Goal: Task Accomplishment & Management: Complete application form

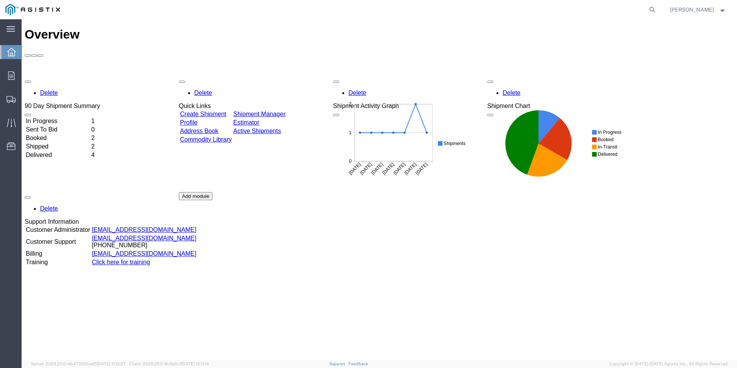
click at [213, 111] on link "Create Shipment" at bounding box center [203, 114] width 46 height 7
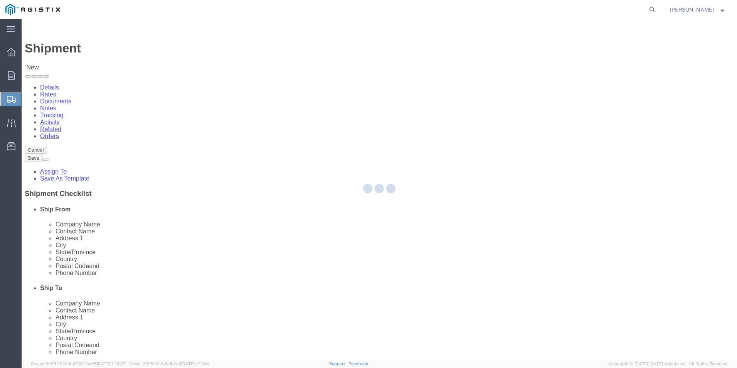
select select
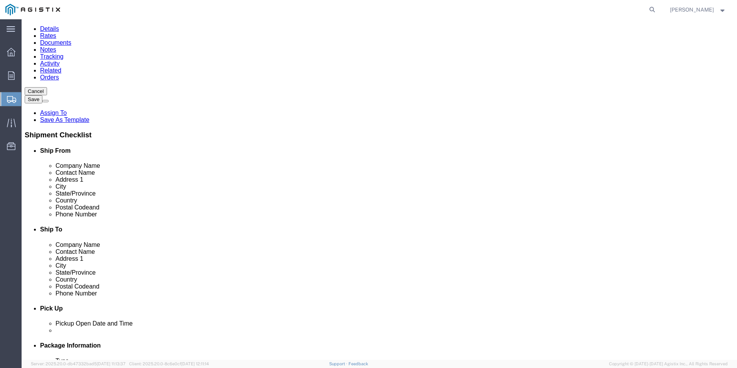
scroll to position [77, 0]
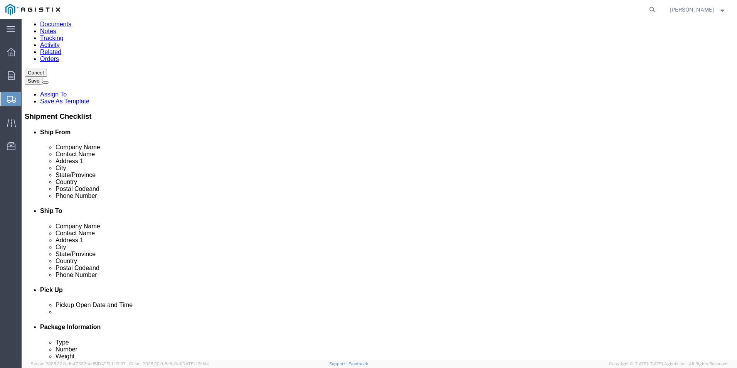
click input "text"
click input "HITACHI ENERGY"
type input "HITACHI ENERGY"
click div "Contact Name"
click input "text"
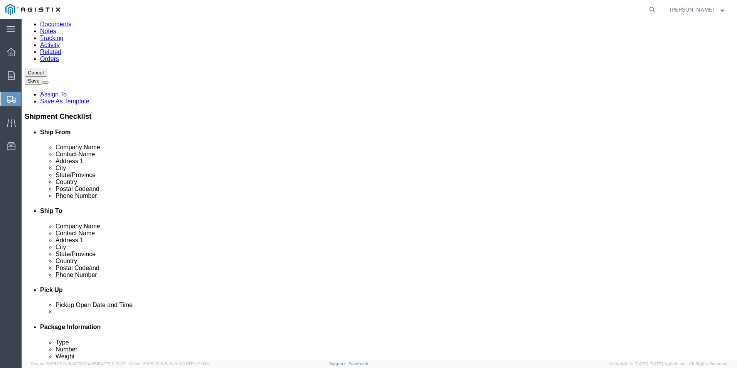
type input "[PERSON_NAME]"
click input "text"
type input "100 DISTRIBUTION CIRCLE"
select select
click input "text"
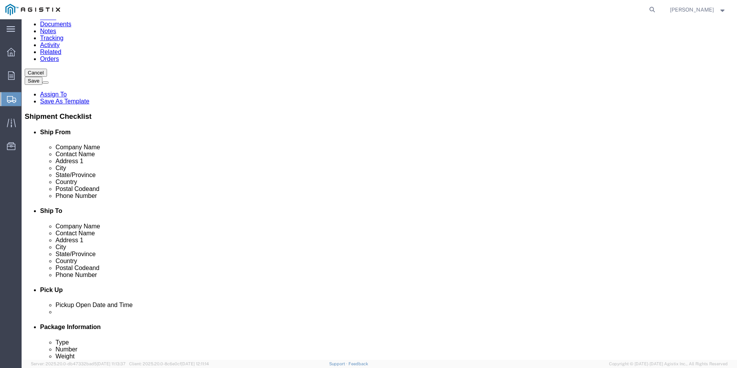
type input "MT PLEASANT"
select select
type input "P"
select select
select select "PA"
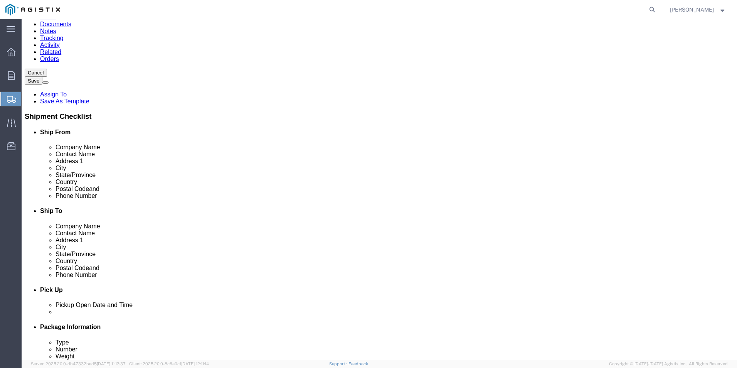
click input "text"
type input "15666"
select select
click input "text"
type input "724.205.1833"
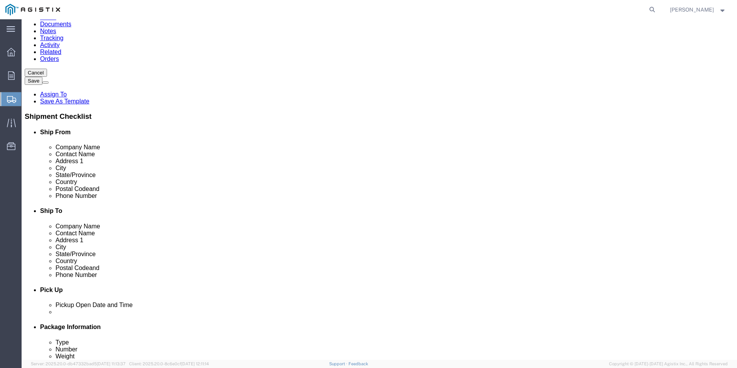
click input "text"
type input "G"
type input "[EMAIL_ADDRESS][PERSON_NAME][DOMAIN_NAME]"
checkbox input "true"
click input "text"
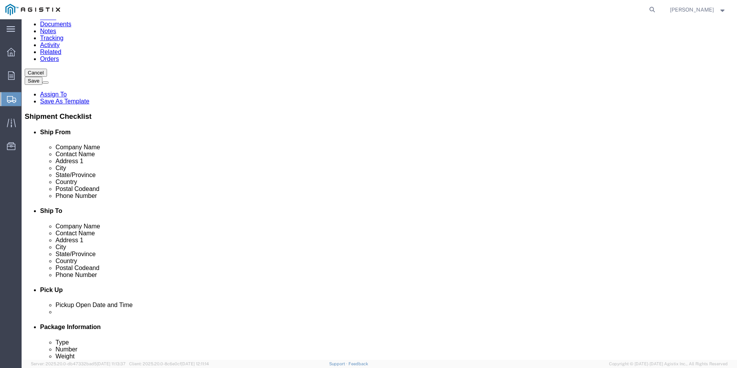
type input "PG&E FREMONT"
click div "Location My Profile Location (OBSOLETE) [PERSON_NAME] SC - GC TRAILER (OBSOLETE…"
click input "text"
type input "RECEIVING"
click label "Address 2"
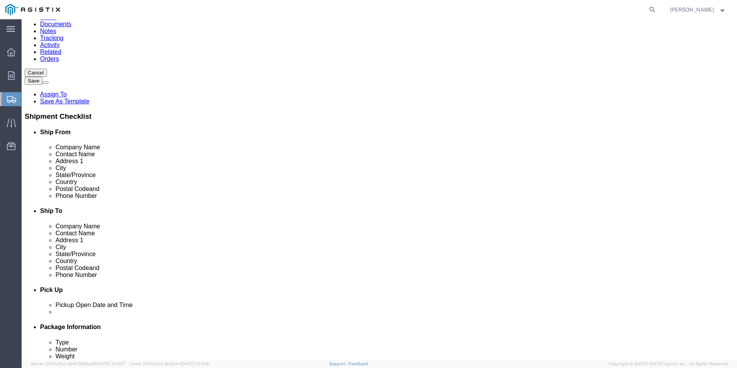
click input "text"
type input "[STREET_ADDRESS][PERSON_NAME]"
click input "text"
click input "FREE"
type input "FREMONT"
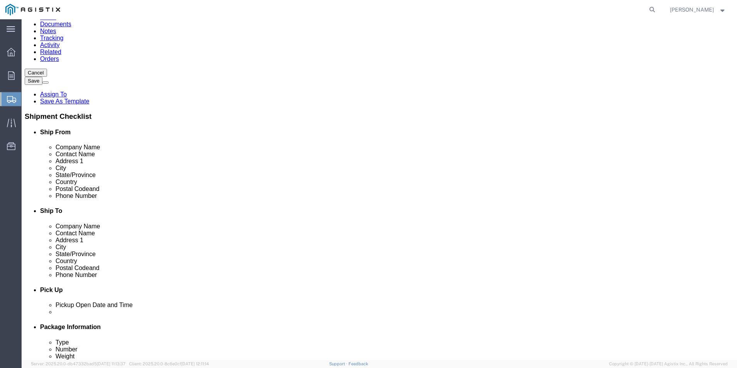
click label "Phone Number"
type input "CA"
click input "Postal Code"
type input "94538"
click input "text"
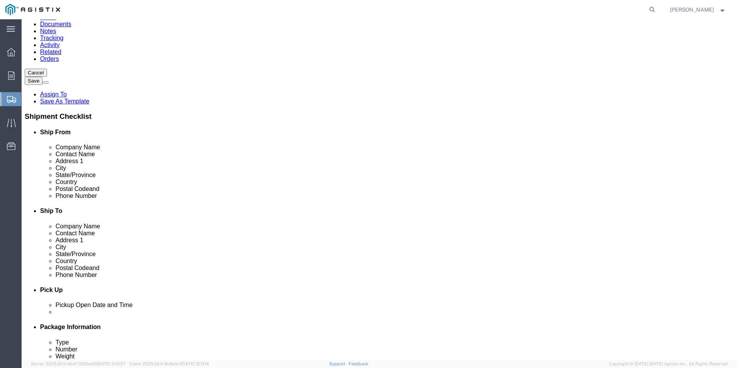
type input "510.770.2025"
click input "text"
type input "[GEOGRAPHIC_DATA]"
click input "text"
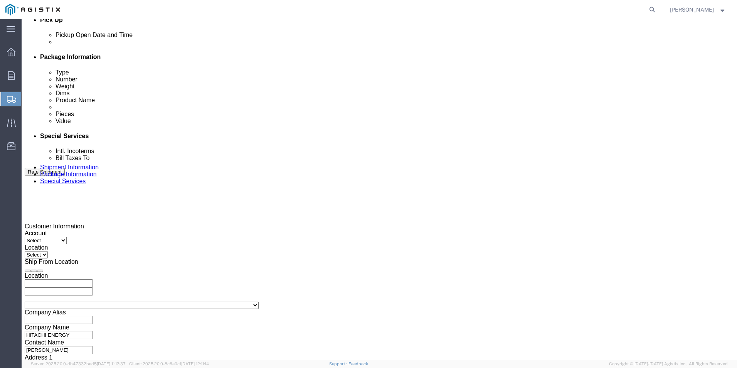
scroll to position [385, 0]
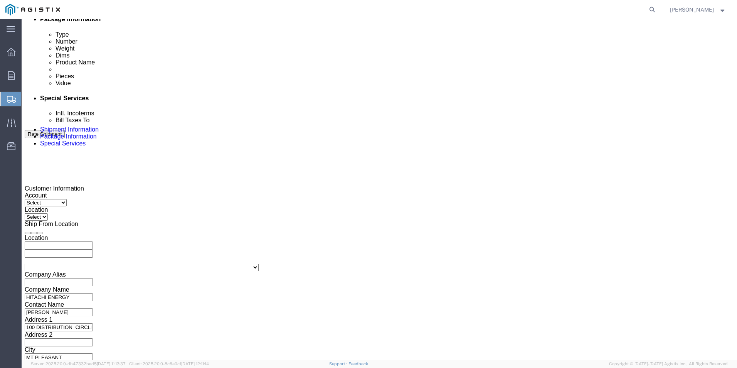
type input "[GEOGRAPHIC_DATA]"
click select "Select Air Less than Truckload Multi-Leg Ocean Freight Rail Small Parcel Truckl…"
select select "LTL"
click select "Select Air Less than Truckload Multi-Leg Ocean Freight Rail Small Parcel Truckl…"
click div "Select Account Type Activity ID Airline Appointment Number ASN Batch Request # …"
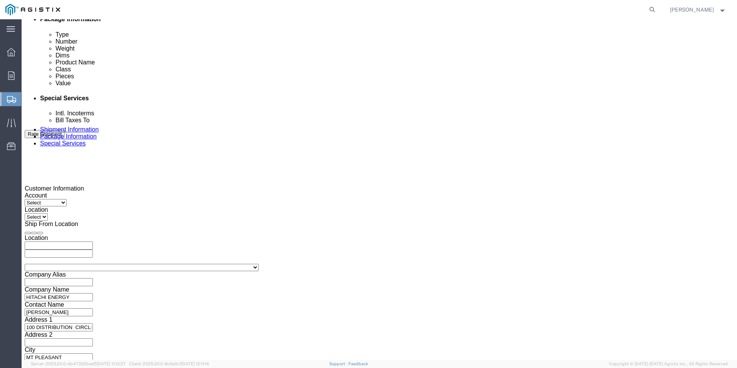
click select "Select Account Type Activity ID Airline Appointment Number ASN Batch Request # …"
select select "SALEORDR"
click select "Select Account Type Activity ID Airline Appointment Number ASN Batch Request # …"
click input "text"
type input "890219941-10"
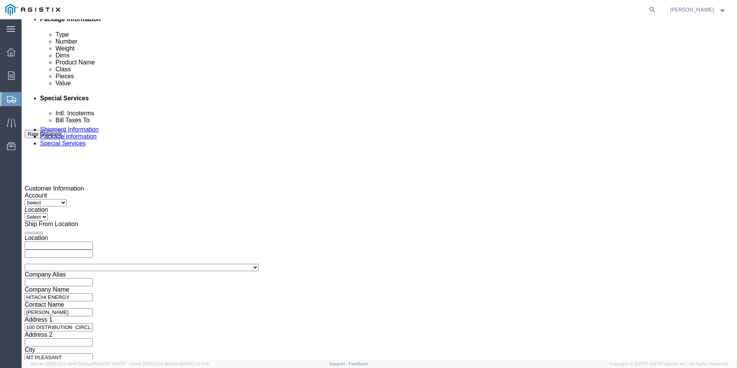
click select "Select Account Type Activity ID Airline Appointment Number ASN Batch Request # …"
select select "PURCHORD"
click select "Select Account Type Activity ID Airline Appointment Number ASN Batch Request # …"
click input "text"
type input "3501399843"
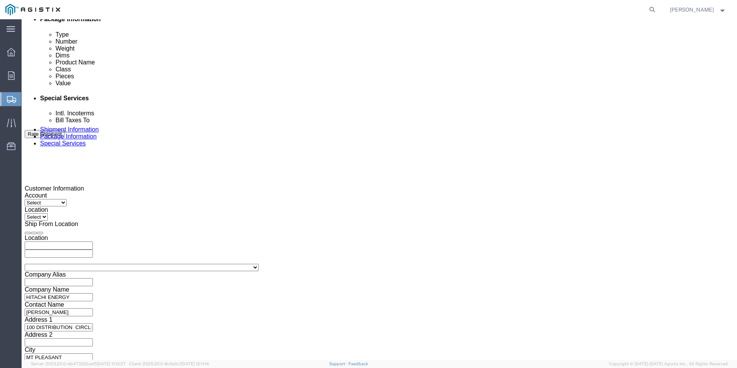
click select "Select Air Less than Truckload Multi-Leg Ocean Freight Rail Small Parcel Truckl…"
click select "Select Straight Truck"
select select "STTR"
click select "Select Straight Truck"
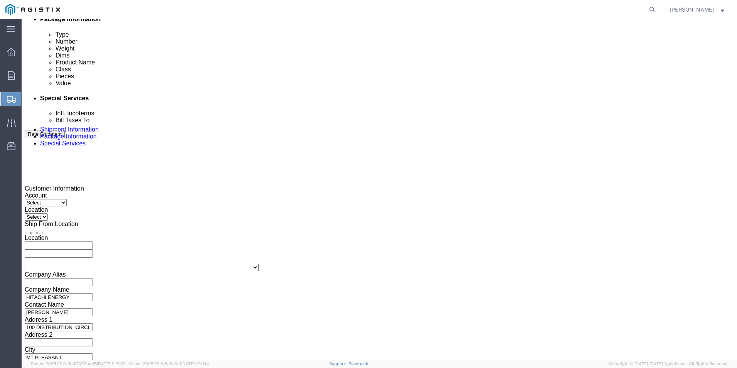
click input "text"
drag, startPoint x: 126, startPoint y: 173, endPoint x: 128, endPoint y: 182, distance: 9.2
click td "6"
click input "text"
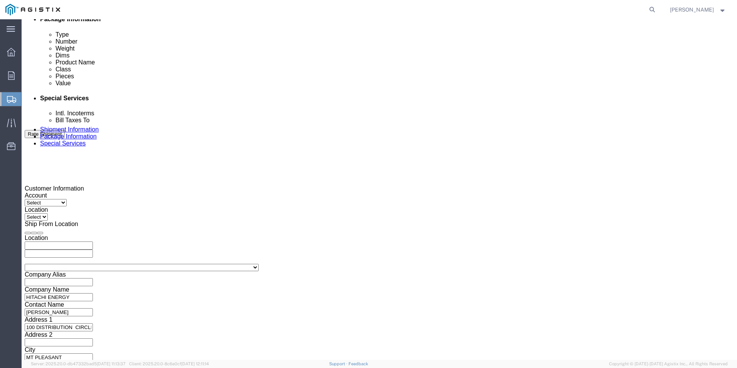
type input "11"
click input "text"
click input "11"
click input "text"
click td "10"
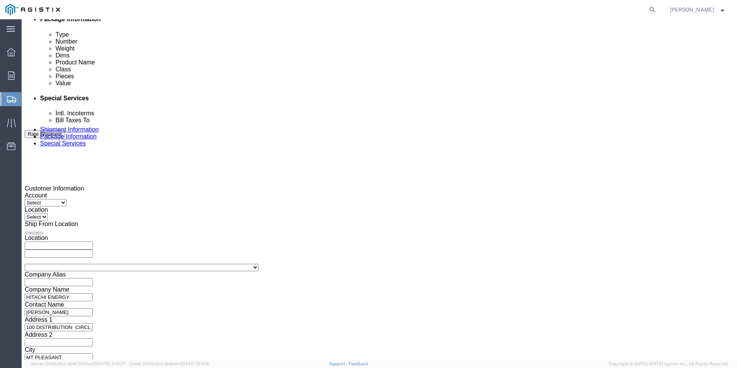
click input "text"
type input "700AM"
click div "Vehicle Select Straight Truck Size Select 48 Feet 20 Feet 35 Feet 53 Feet Conta…"
click button "Continue"
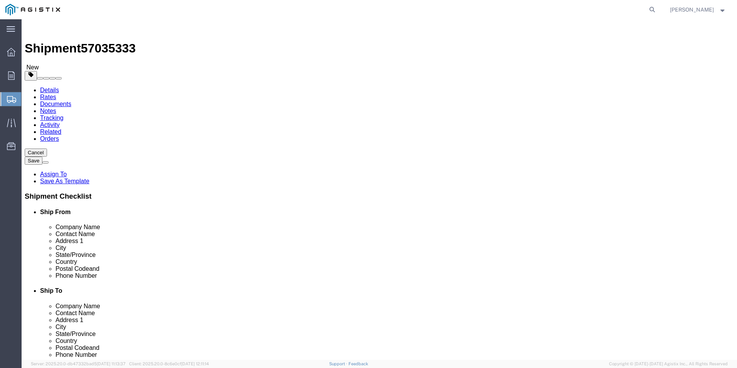
click select "Select Bale(s) Basket(s) Bolt(s) Bottle(s) Buckets Bulk Bundle(s) Can(s) Cardbo…"
select select "PSNS"
click select "Select Bale(s) Basket(s) Bolt(s) Bottle(s) Buckets Bulk Bundle(s) Can(s) Cardbo…"
click input "text"
type input "3"
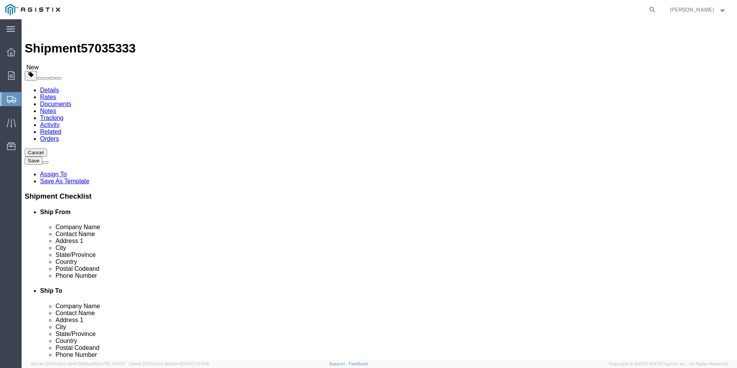
click input "text"
type input "40"
click input "text"
type input "40"
click input "text"
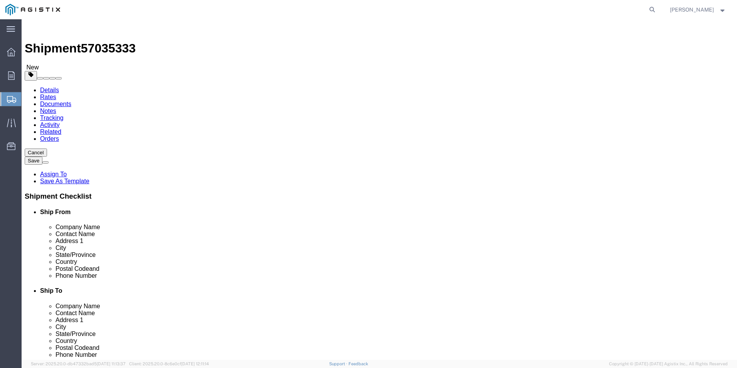
type input "57"
click input "0.00"
type input "0"
type input "290"
click link "Add Content"
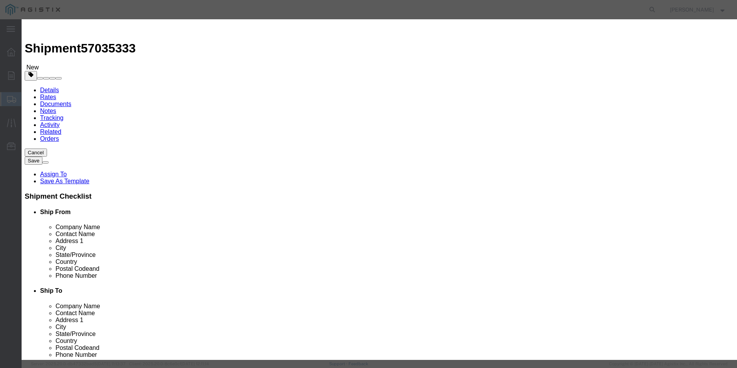
click input "text"
type input "SURGE ARRESTES"
click input "0"
type input "3"
click input "text"
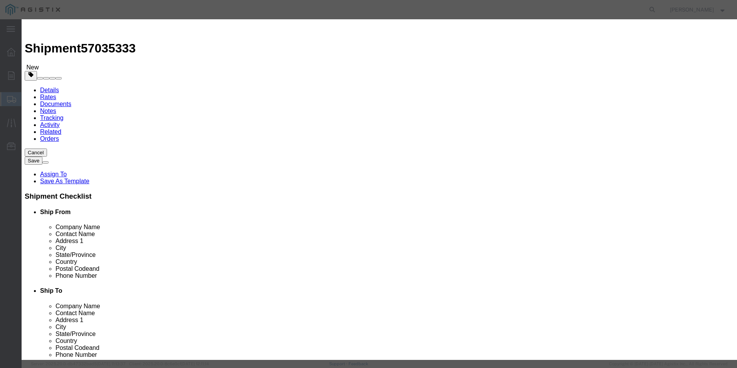
type input "5275"
click textarea
click button "Save & Close"
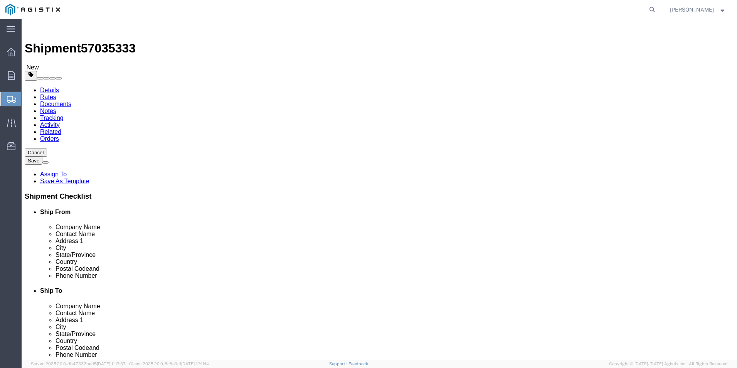
click button "Rate Shipment"
click link "Shipment Information"
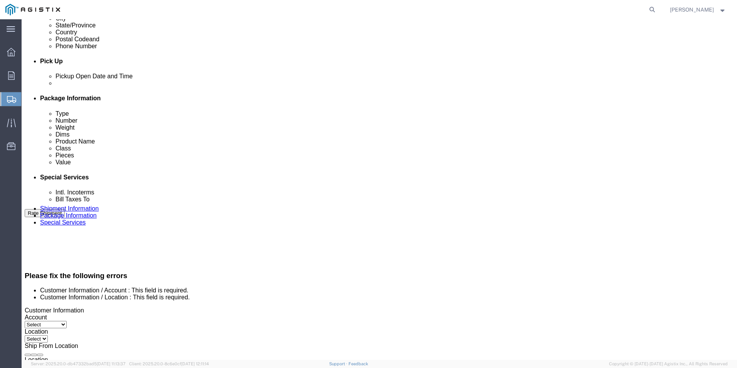
scroll to position [347, 0]
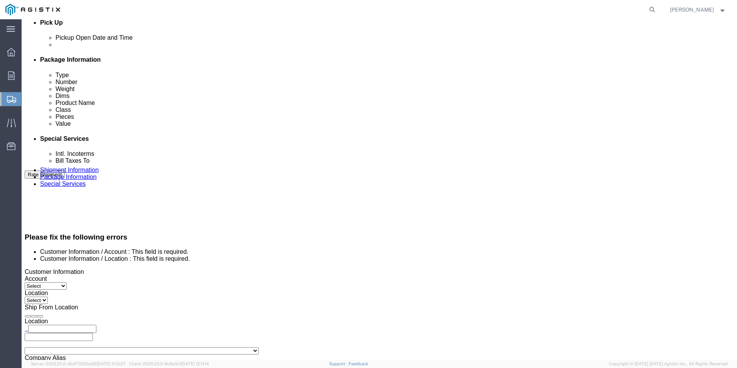
click div
drag, startPoint x: 343, startPoint y: 301, endPoint x: 296, endPoint y: 302, distance: 46.6
click body "Shipment 57035333 New Details Rates Documents Notes Tracking Activity Related O…"
drag, startPoint x: 338, startPoint y: 298, endPoint x: 318, endPoint y: 299, distance: 20.1
click input "1:00 PM"
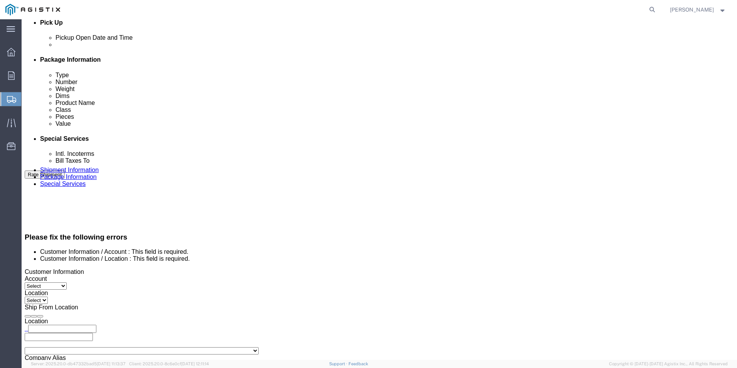
click input "7:00 PM"
type input "7:00 AM"
click button "Apply"
click div
drag, startPoint x: 465, startPoint y: 299, endPoint x: 439, endPoint y: 298, distance: 26.2
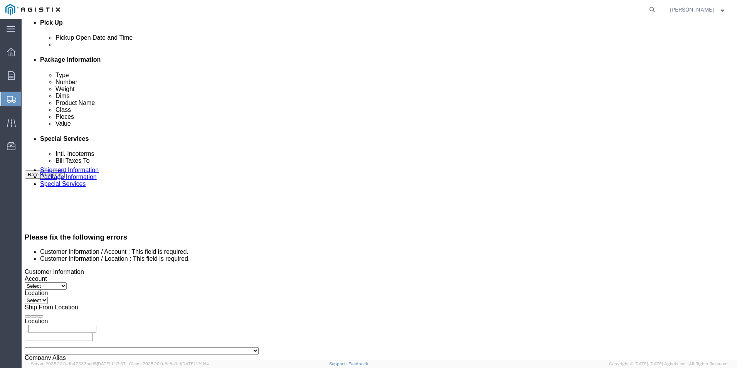
click div "8:00 AM"
drag, startPoint x: 464, startPoint y: 298, endPoint x: 438, endPoint y: 299, distance: 26.3
click div "8:00 AM"
type input "3:00 PM"
click button "Apply"
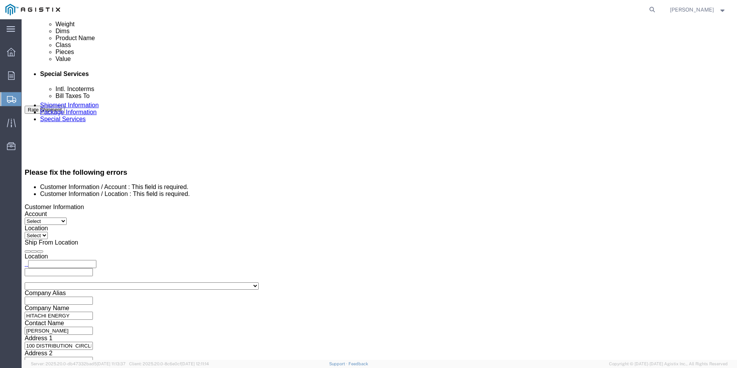
scroll to position [424, 0]
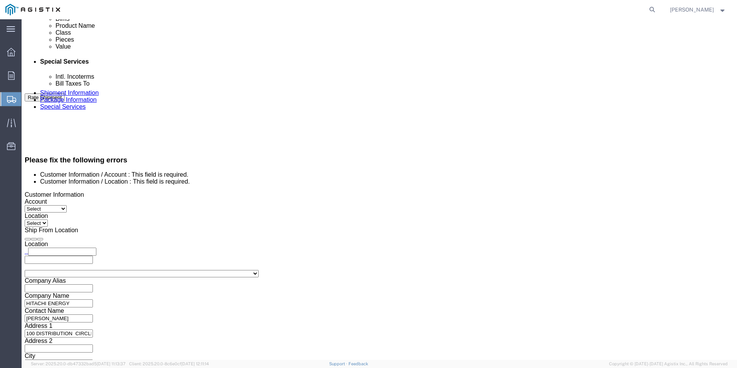
click button "Rate Shipment"
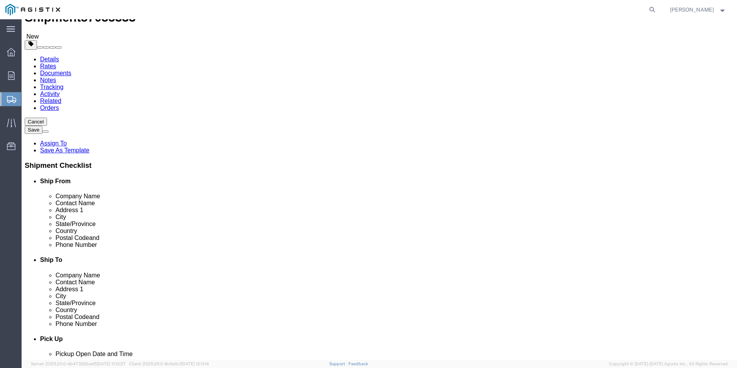
scroll to position [0, 0]
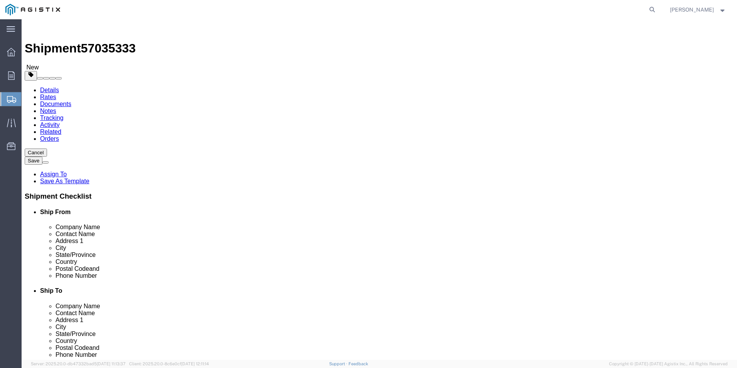
click select "Select Hitachi Energy PG&E"
select select "9596"
click select "Select Hitachi Energy PG&E"
select select "PURCHORD"
select select
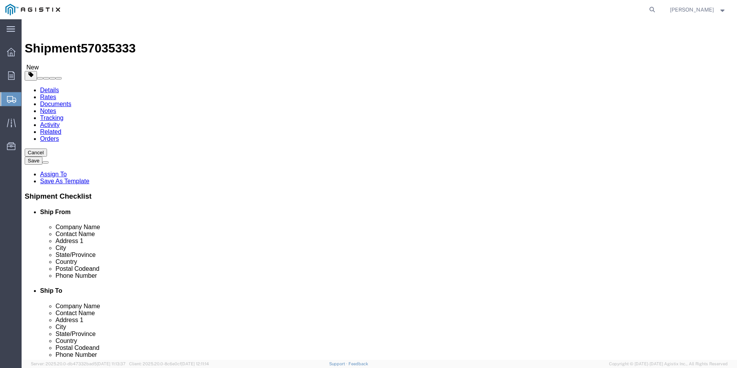
select select
click select "Select"
click select "Select All Others [GEOGRAPHIC_DATA] [GEOGRAPHIC_DATA] [GEOGRAPHIC_DATA] [GEOGRA…"
select select "23082"
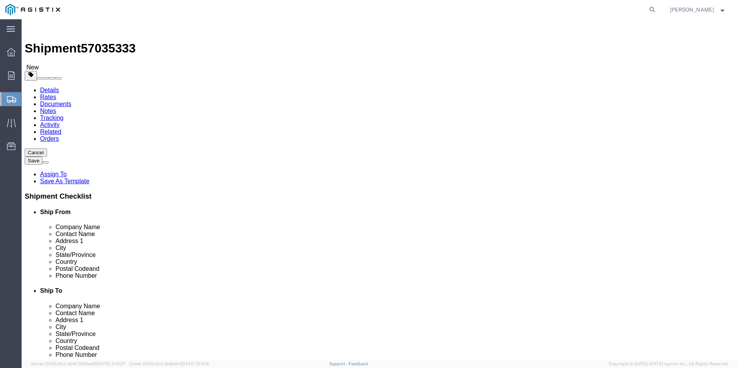
click select "Select All Others [GEOGRAPHIC_DATA] [GEOGRAPHIC_DATA] [GEOGRAPHIC_DATA] [GEOGRA…"
click button "Rate Shipment"
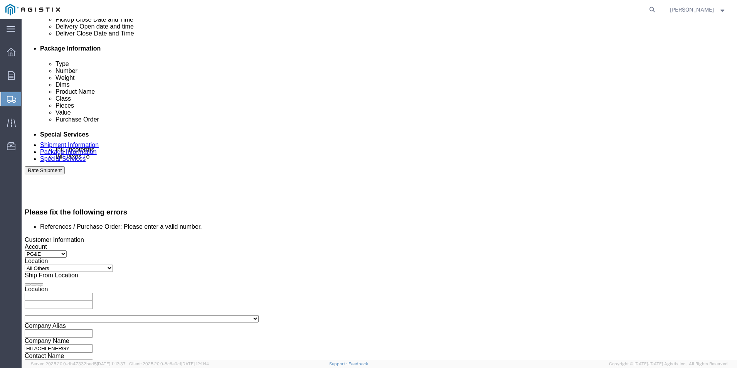
scroll to position [385, 0]
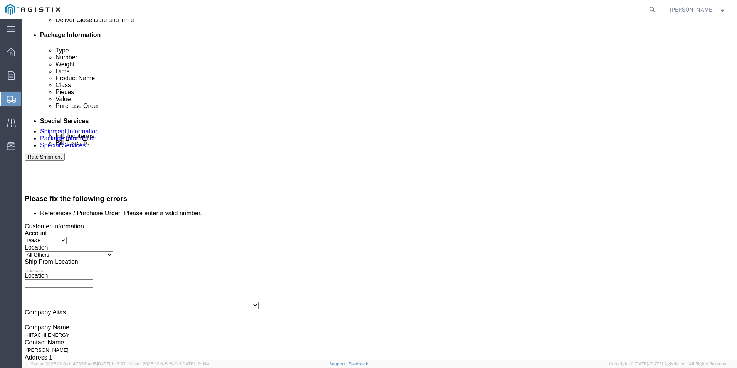
drag, startPoint x: 153, startPoint y: 183, endPoint x: 94, endPoint y: 185, distance: 58.2
click div "Select Account Type Activity ID Airline Appointment Number ASN Batch Request # …"
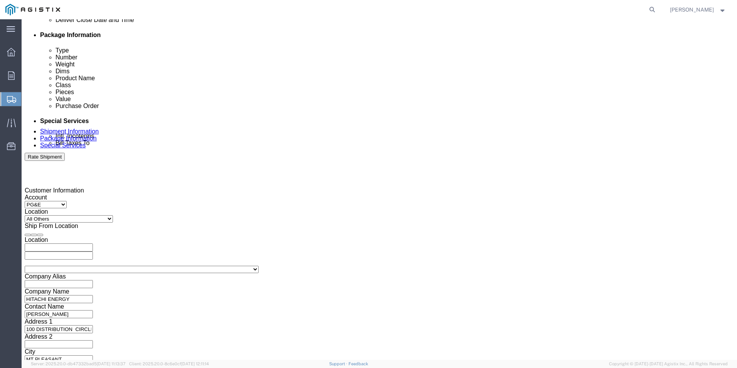
scroll to position [353, 0]
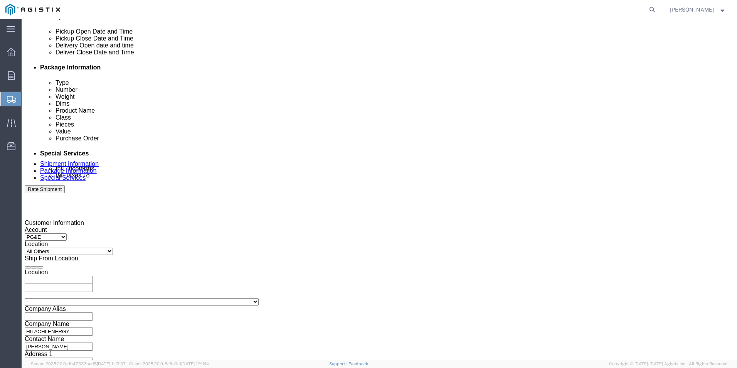
type input "3501399843"
click select "Select Account Type Activity ID Airline Appointment Number ASN Batch Request # …"
select select "SALEORDR"
click select "Select Account Type Activity ID Airline Appointment Number ASN Batch Request # …"
drag, startPoint x: 323, startPoint y: 184, endPoint x: 258, endPoint y: 180, distance: 64.5
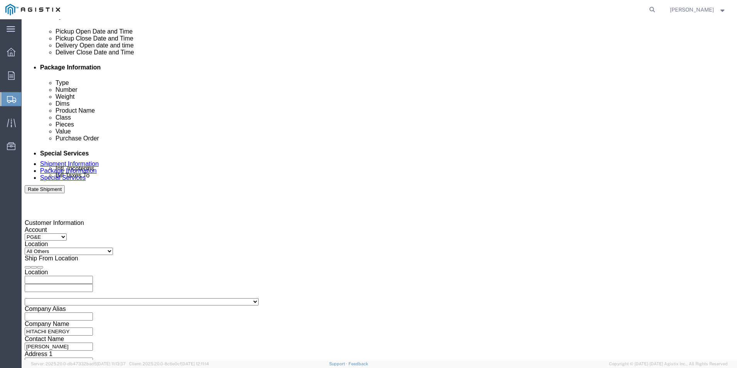
click div "Select Account Type Activity ID Airline Appointment Number ASN Batch Request # …"
type input "9"
type input "890219941"
click button "Rate Shipment"
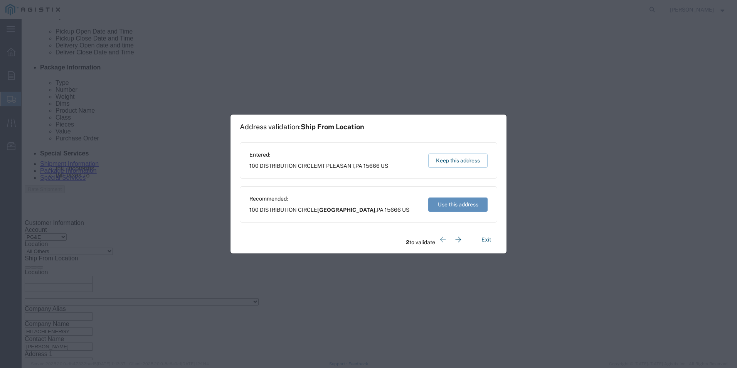
click at [451, 204] on button "Use this address" at bounding box center [457, 204] width 59 height 14
click at [440, 202] on button "Use this address" at bounding box center [457, 204] width 59 height 14
type input "[GEOGRAPHIC_DATA]"
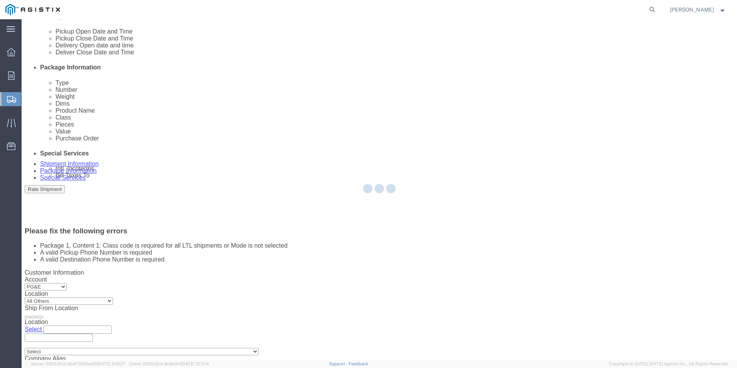
scroll to position [0, 0]
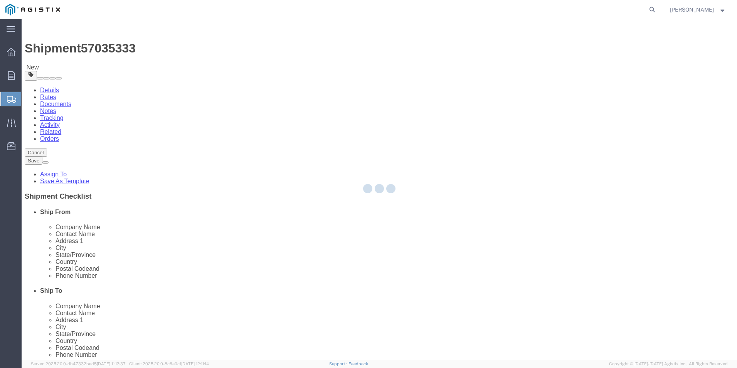
select select "PSNS"
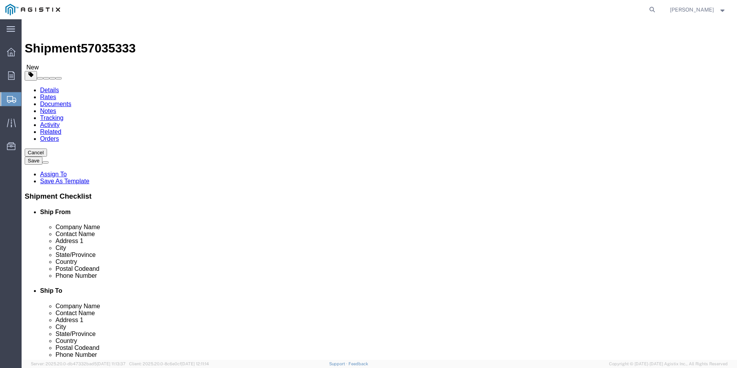
click div "1 x Pallet(s) Standard (Not Stackable) Package Type Select Bulk Bundle(s) Cardb…"
click dd "5275.00 USD"
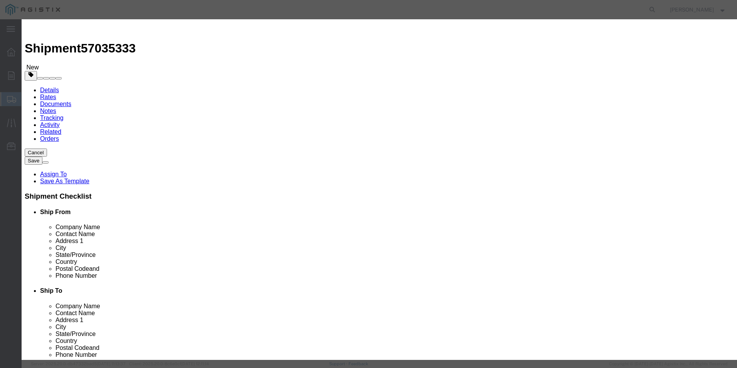
click select "Select 50 55 60 65 70 85 92.5 100 125 175 250 300 400"
select select "70"
click select "Select 50 55 60 65 70 85 92.5 100 125 175 250 300 400"
click button "Save & Close"
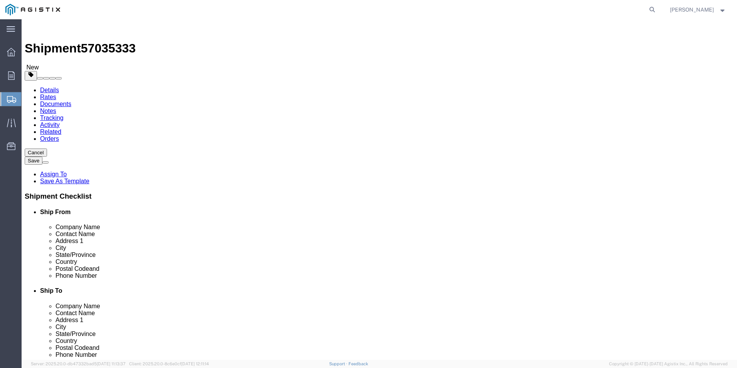
click link "Package Information"
click li "A valid Destination Phone Number is required"
click ul "A valid Pickup Phone Number is required A valid Destination Phone Number is req…"
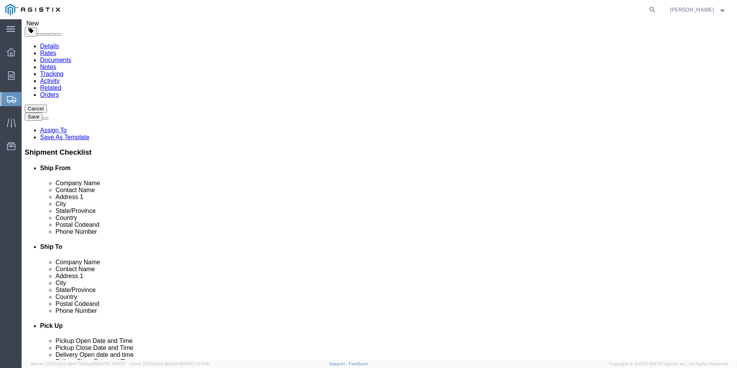
scroll to position [45, 0]
click button "Previous"
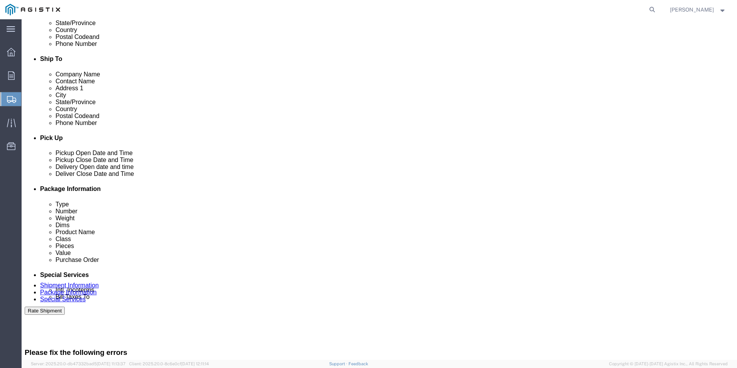
scroll to position [160, 0]
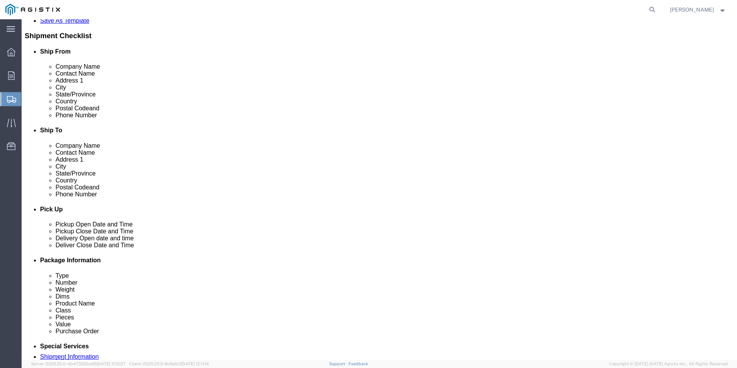
click input "724.205.1833"
click input "724205.1833"
type input "7242051833"
click input "510.770.2025"
click input "510770.2025"
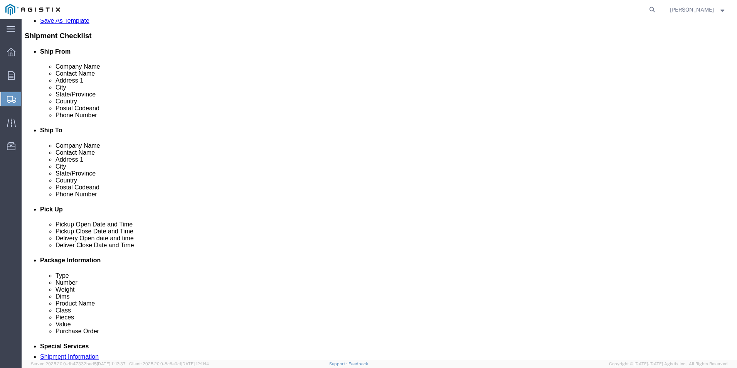
type input "5107702025"
click button "Rate Shipment"
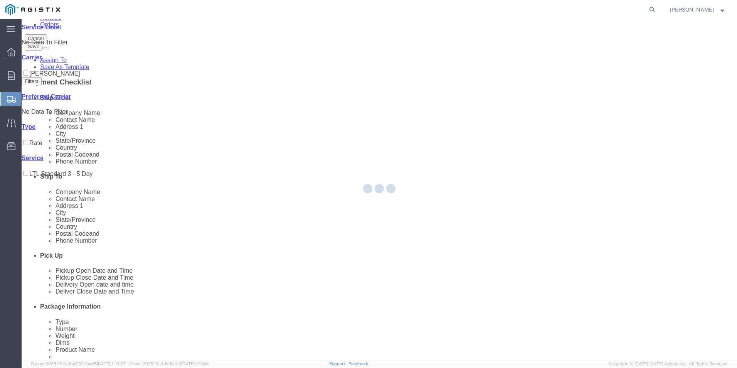
scroll to position [0, 0]
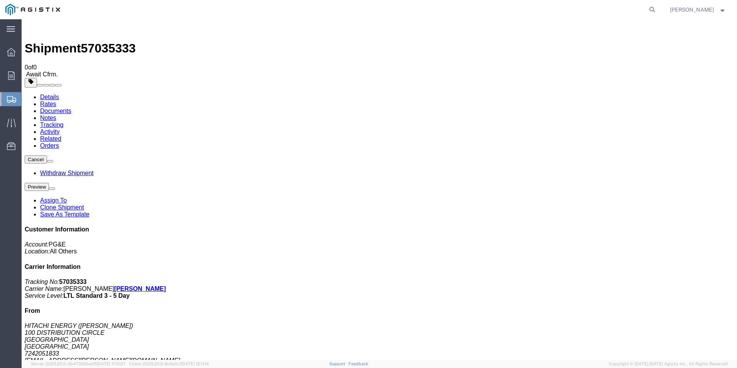
click at [8, 44] on div "Overview Orders Shipments Shipment Manager Create Shipment Create from Template…" at bounding box center [11, 103] width 22 height 128
click at [8, 50] on icon at bounding box center [11, 52] width 8 height 8
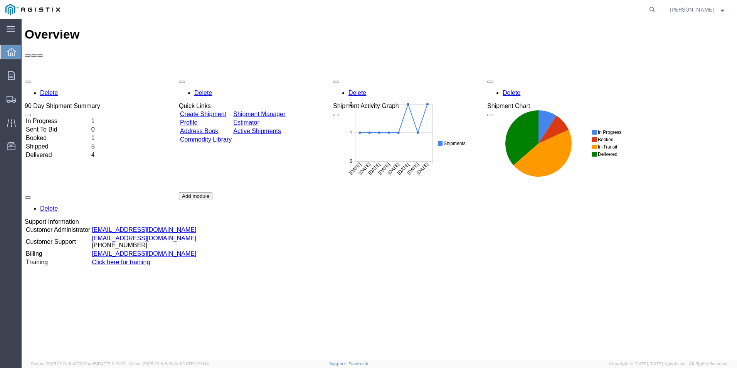
click at [225, 111] on link "Create Shipment" at bounding box center [203, 114] width 46 height 7
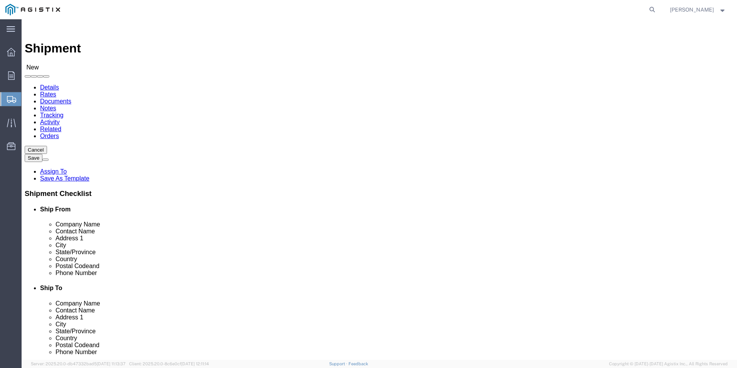
click select "Select Hitachi Energy PG&E"
select select "9596"
click select "Select Hitachi Energy PG&E"
select select "PURCHORD"
select select
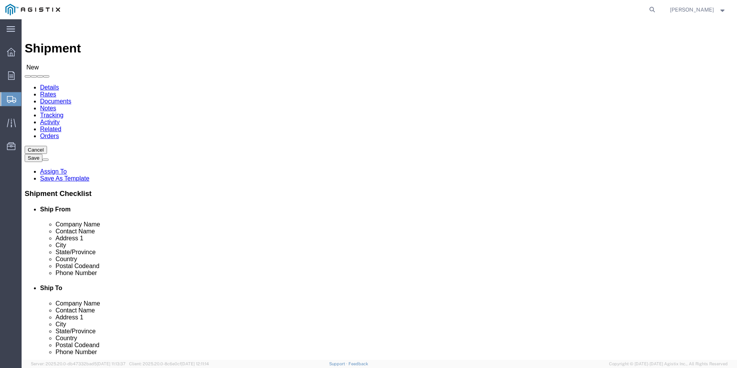
select select
click div
click select "Select All Others [GEOGRAPHIC_DATA] [GEOGRAPHIC_DATA] [GEOGRAPHIC_DATA] [GEOGRA…"
select select "23082"
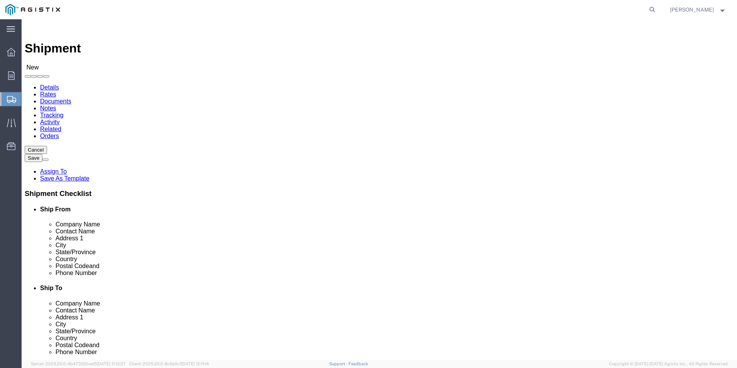
click select "Select All Others [GEOGRAPHIC_DATA] [GEOGRAPHIC_DATA] [GEOGRAPHIC_DATA] [GEOGRA…"
click input "text"
type input "HITACHI ENERGY"
click input "text"
type input "[PERSON_NAME]"
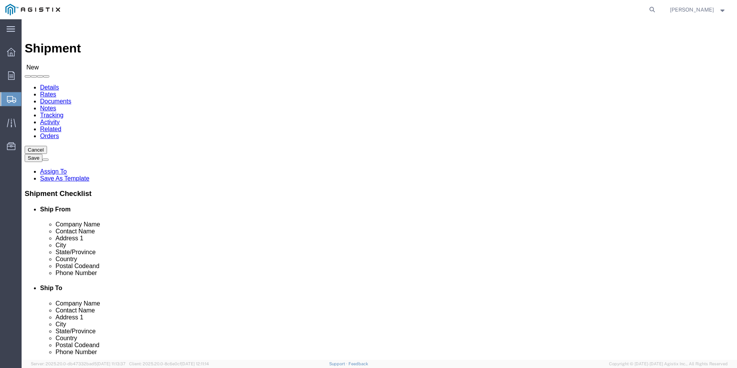
click input "text"
type input "100 DISTRIBUTION CIRCLE"
click input "text"
type input "MT PLEASANT"
type input "P"
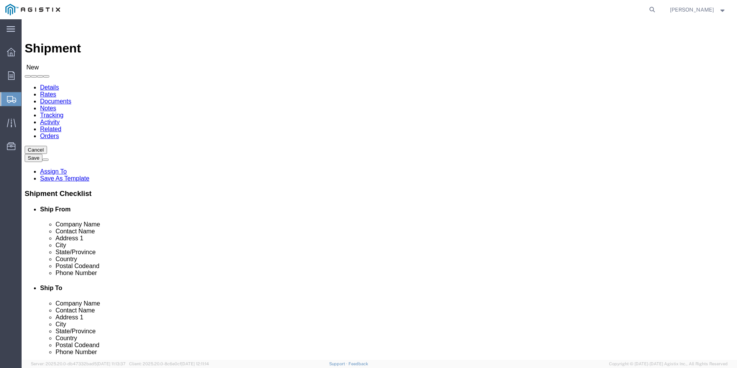
select select "PA"
click input "text"
type input "15666"
click input "text"
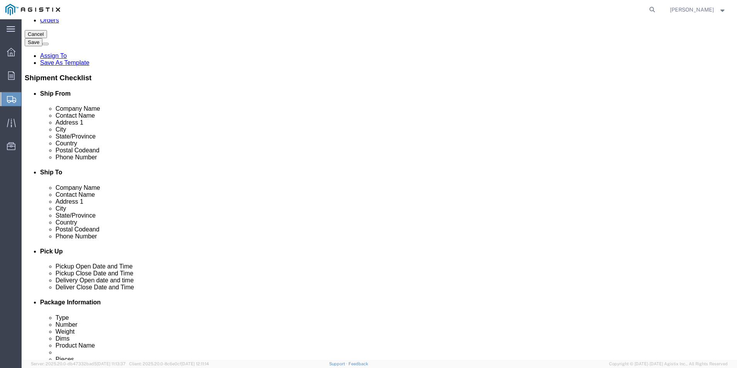
type input "7242051833"
click input "text"
type input "[EMAIL_ADDRESS][PERSON_NAME][DOMAIN_NAME]"
checkbox input "true"
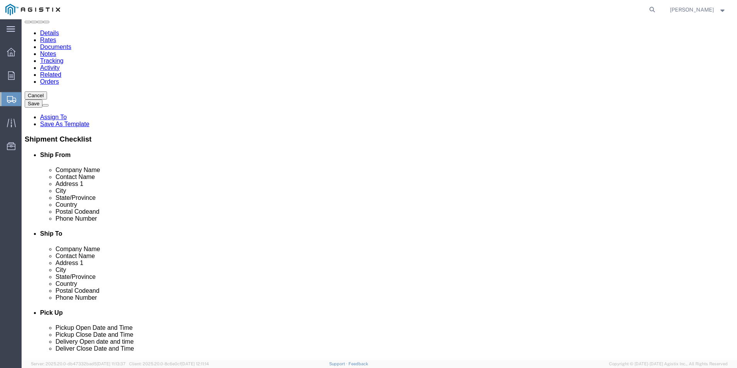
scroll to position [0, 0]
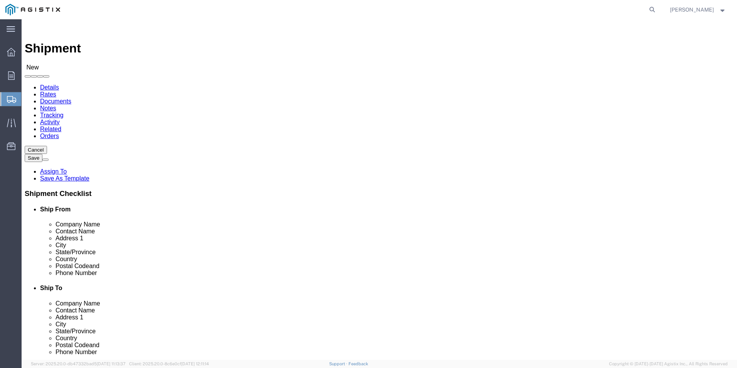
click input "text"
type input "PG&E FRENSO MATERIAL"
click label "Contact Name"
click input "text"
type input "RECEIVING"
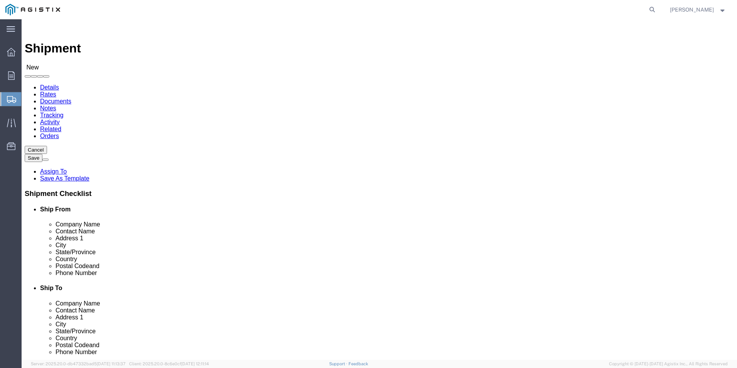
click label "Address 2"
click input "text"
type input "[STREET_ADDRESS]"
click input "text"
type input "C"
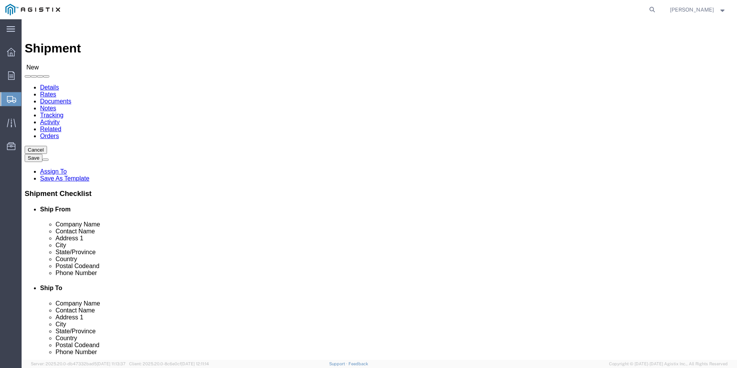
type input "[GEOGRAPHIC_DATA]"
click div "Location My Profile Location (OBSOLETE) [PERSON_NAME] SC - GC TRAILER (OBSOLETE…"
type input "C"
select select "CA"
click input "Postal Code"
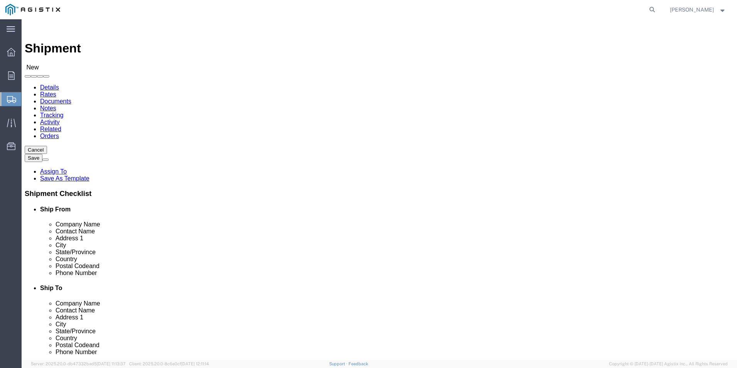
scroll to position [39, 0]
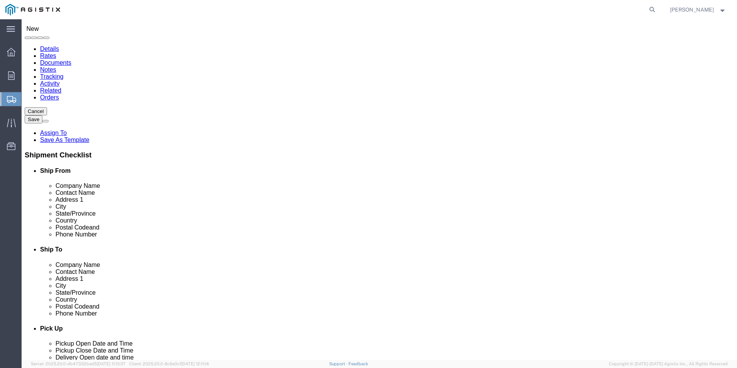
type input "93725"
click input "text"
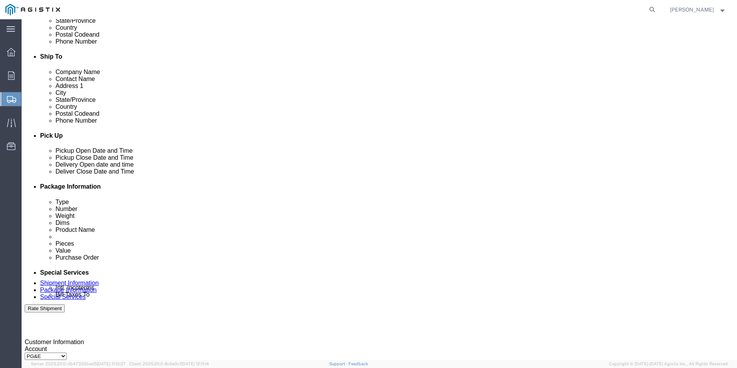
type input "5592637163"
click div "[DATE] 11:00 AM"
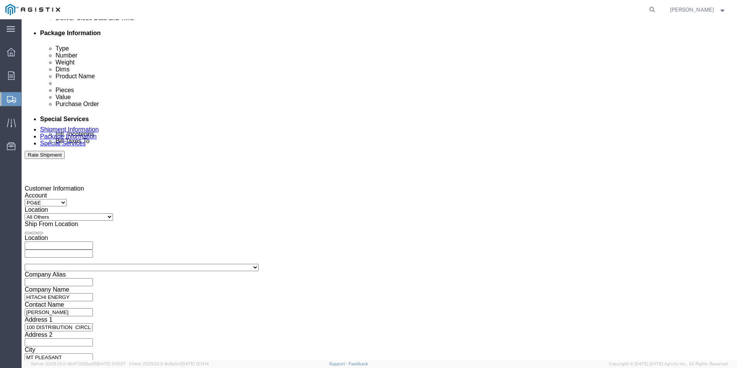
click button "Apply"
click input "text"
click td "6"
type input "[DATE]"
click input "text"
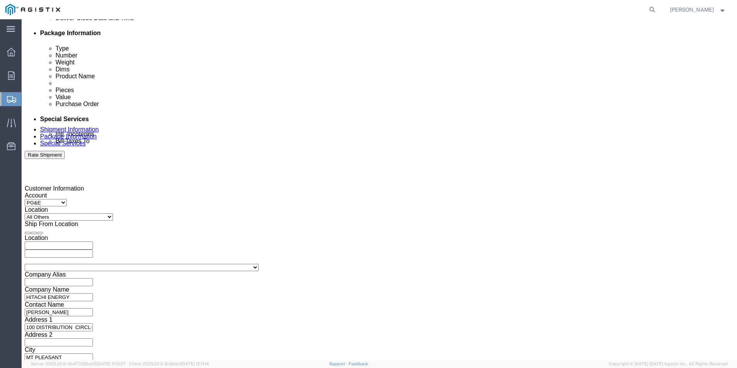
type input "3501398565"
click select "Select Account Type Activity ID Airline Appointment Number ASN Batch Request # …"
select select "SALEORDR"
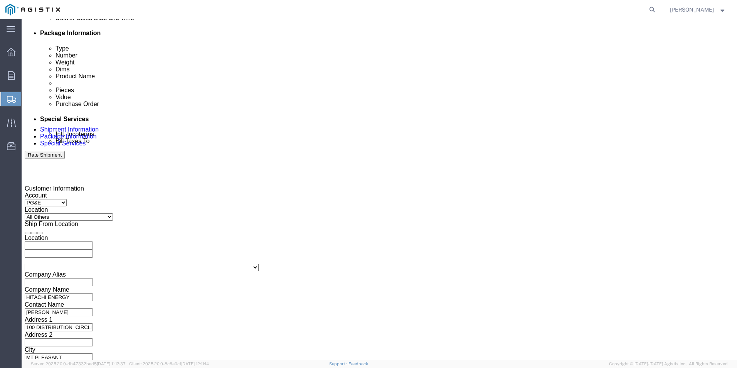
click select "Select Account Type Activity ID Airline Appointment Number ASN Batch Request # …"
click input "text"
type input "890219938"
click select "Select Air Less than Truckload Multi-Leg Ocean Freight Rail Small Parcel Truckl…"
select select "LTL"
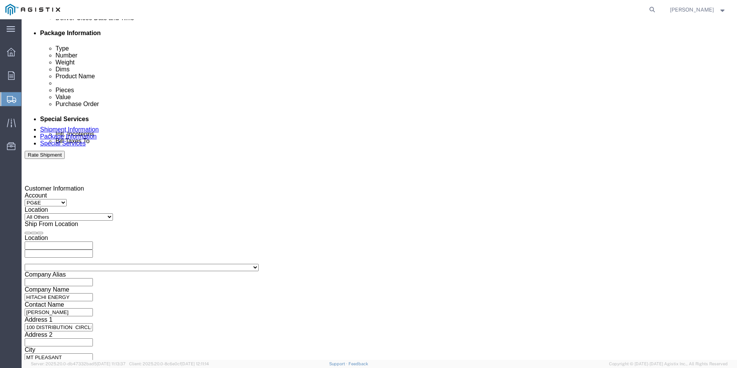
click select "Select Air Less than Truckload Multi-Leg Ocean Freight Rail Small Parcel Truckl…"
click input "[DATE]"
click td "6"
click input "text"
click td "6"
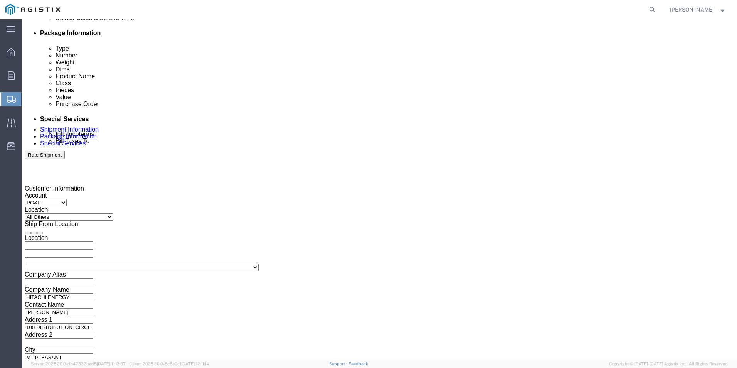
type input "[DATE]"
click input "text"
type input "11:00 AM"
click input "text"
click td "13"
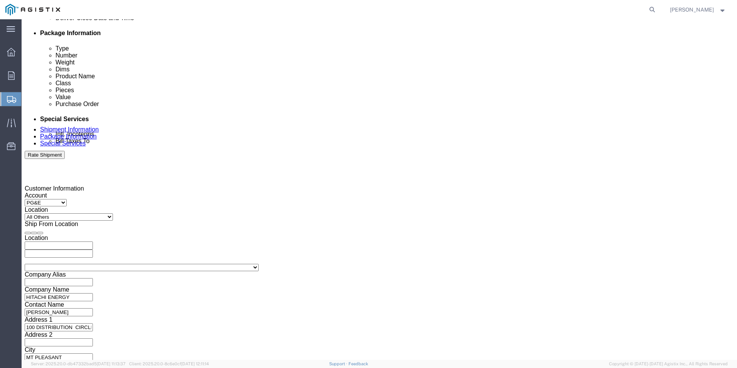
type input "[DATE]"
click input "text"
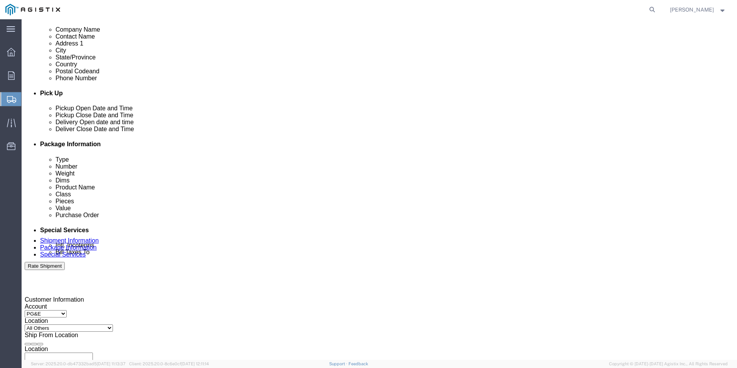
scroll to position [269, 0]
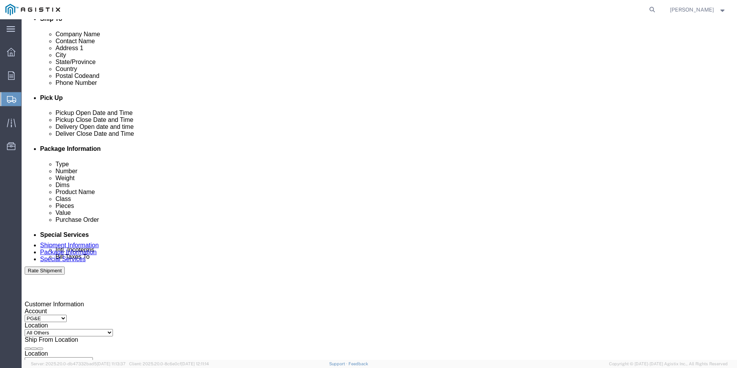
type input "7:00 AM"
click div
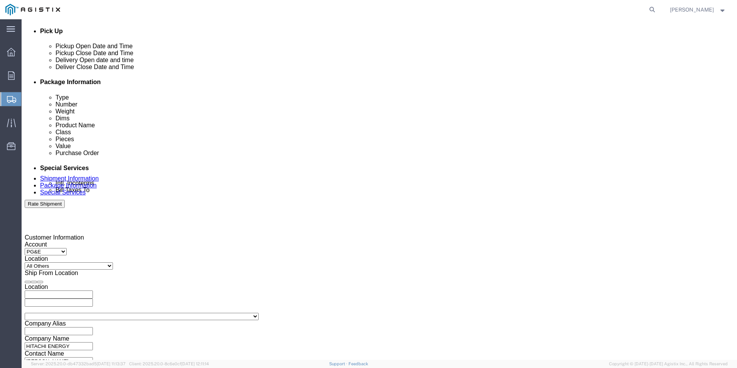
drag, startPoint x: 346, startPoint y: 336, endPoint x: 316, endPoint y: 338, distance: 29.4
click body "Shipment New Details Rates Documents Notes Tracking Activity Related Orders Can…"
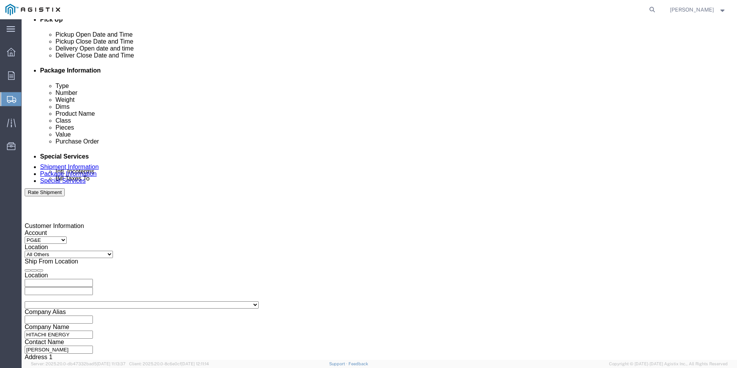
drag, startPoint x: 342, startPoint y: 256, endPoint x: 301, endPoint y: 253, distance: 41.7
click div "Open Time 1:00 PM [DATE] 1:00 PM - [DATE] 1:00 PM Cancel Apply"
type input "7:00AM"
click div
click button "Apply"
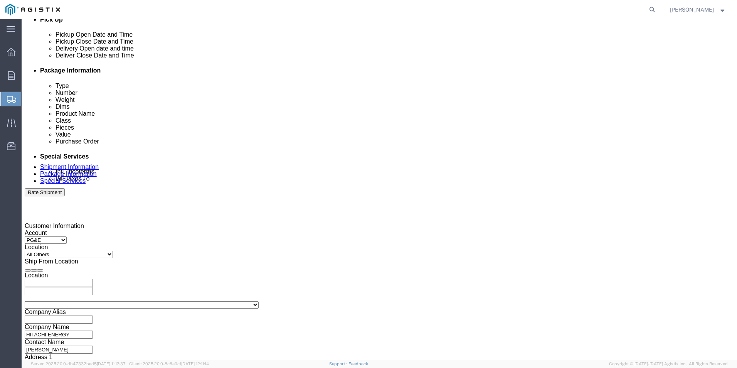
scroll to position [385, 0]
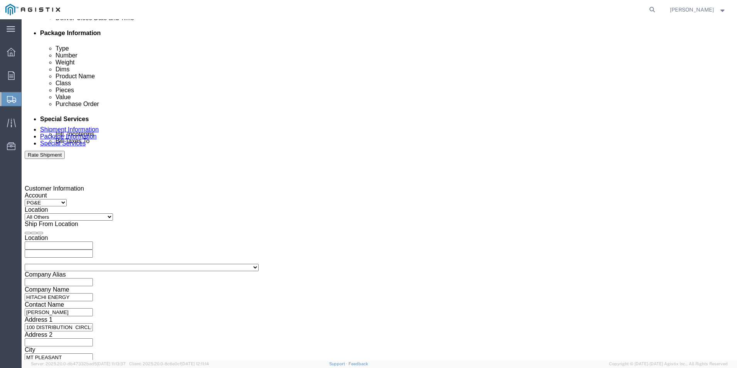
click button "Continue"
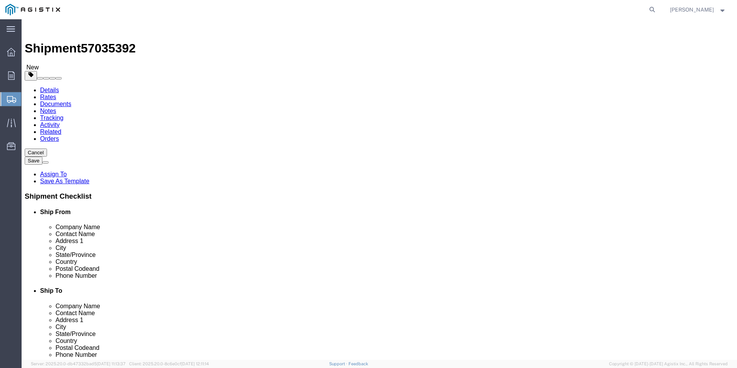
click select "Select Bulk Bundle(s) Cardboard Box(es) Carton(s) Crate(s) Drum(s) (Fiberboard)…"
select select "PSNS"
click select "Select Bulk Bundle(s) Cardboard Box(es) Carton(s) Crate(s) Drum(s) (Fiberboard)…"
click input "text"
type input "8"
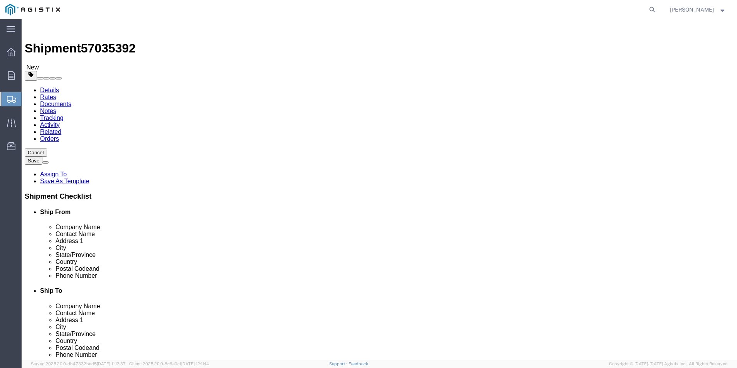
click input "text"
type input "42"
click input "text"
type input "42"
click input "text"
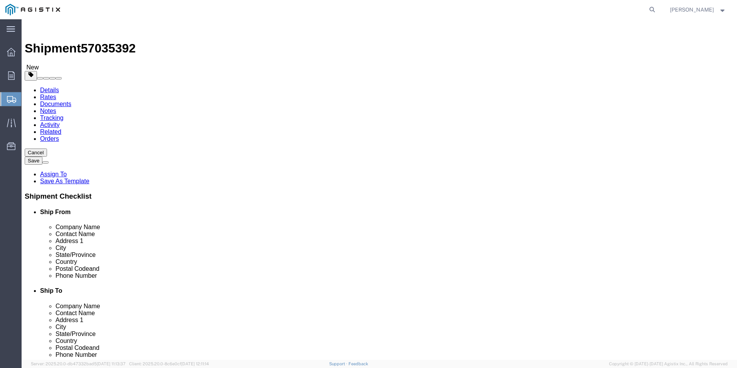
type input "37"
drag, startPoint x: 118, startPoint y: 193, endPoint x: 97, endPoint y: 192, distance: 20.5
click div "Weight 0.00 Select kgs lbs Ship. t°"
type input "426"
click span
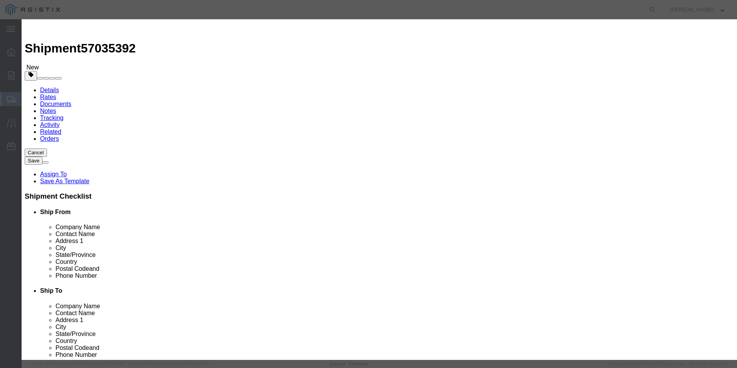
click input "text"
type input "SURGE ARRESTES"
click input "0"
type input "8"
click input "text"
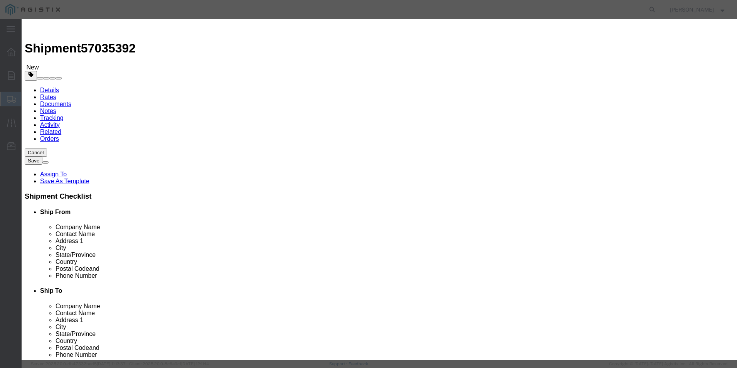
type input "8670"
click select "Select 50 55 60 65 70 85 92.5 100 125 175 250 300 400"
drag, startPoint x: 245, startPoint y: 98, endPoint x: 245, endPoint y: 109, distance: 10.4
click select "Select 50 55 60 65 70 85 92.5 100 125 175 250 300 400"
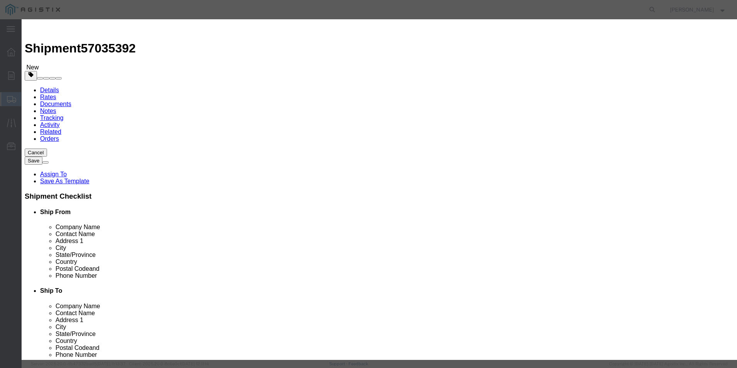
select select "70"
click select "Select 50 55 60 65 70 85 92.5 100 125 175 250 300 400"
click button "Save & Close"
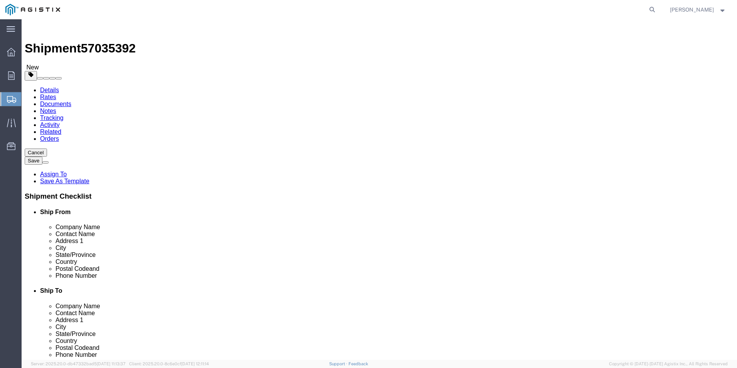
click button "Rate Shipment"
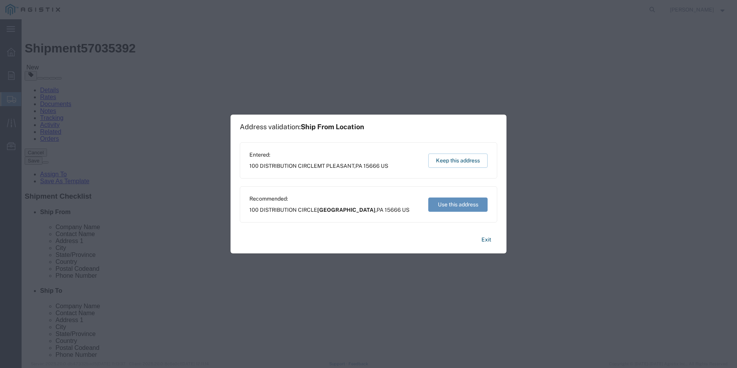
click at [467, 202] on button "Use this address" at bounding box center [457, 204] width 59 height 14
